Goal: Task Accomplishment & Management: Manage account settings

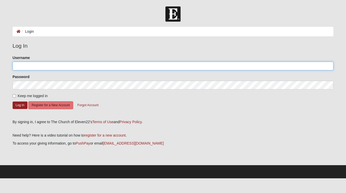
type input "[EMAIL_ADDRESS][DOMAIN_NAME]"
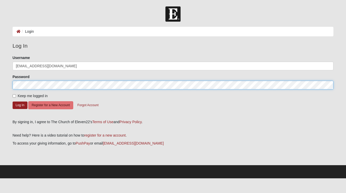
click at [20, 105] on button "Log In" at bounding box center [20, 104] width 15 height 7
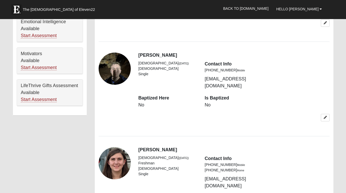
scroll to position [358, 0]
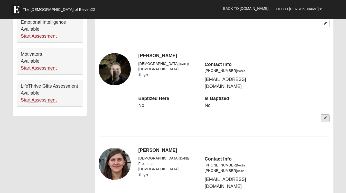
click at [324, 116] on icon at bounding box center [325, 117] width 3 height 3
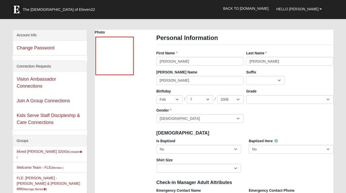
scroll to position [19, 0]
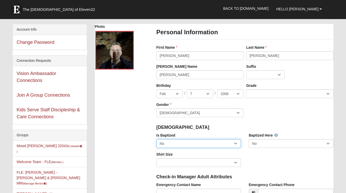
select select "True"
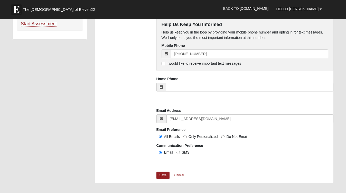
scroll to position [435, 0]
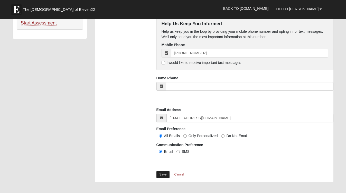
click at [166, 173] on link "Save" at bounding box center [163, 174] width 13 height 7
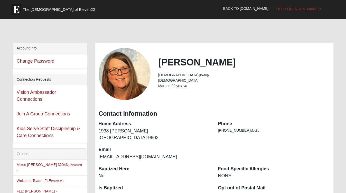
click at [316, 8] on span "Hello [PERSON_NAME]" at bounding box center [297, 9] width 42 height 4
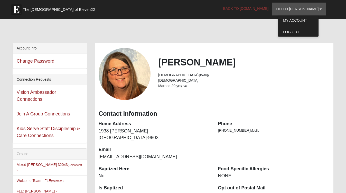
click at [268, 7] on link "Back to [DOMAIN_NAME]" at bounding box center [246, 8] width 53 height 13
